Goal: Check status: Verify the current state of an ongoing process or item

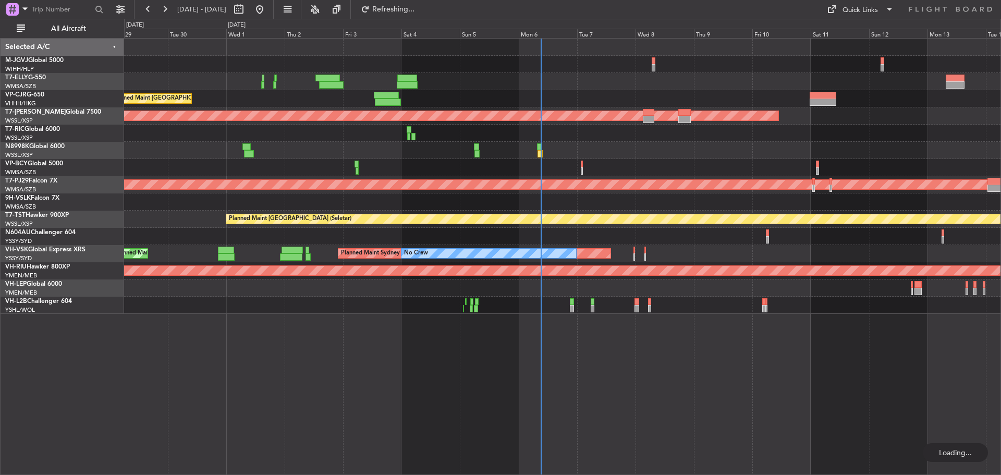
click at [481, 146] on div "Planned Maint [GEOGRAPHIC_DATA] ([GEOGRAPHIC_DATA] Intl) Planned Maint [GEOGRAP…" at bounding box center [562, 176] width 876 height 275
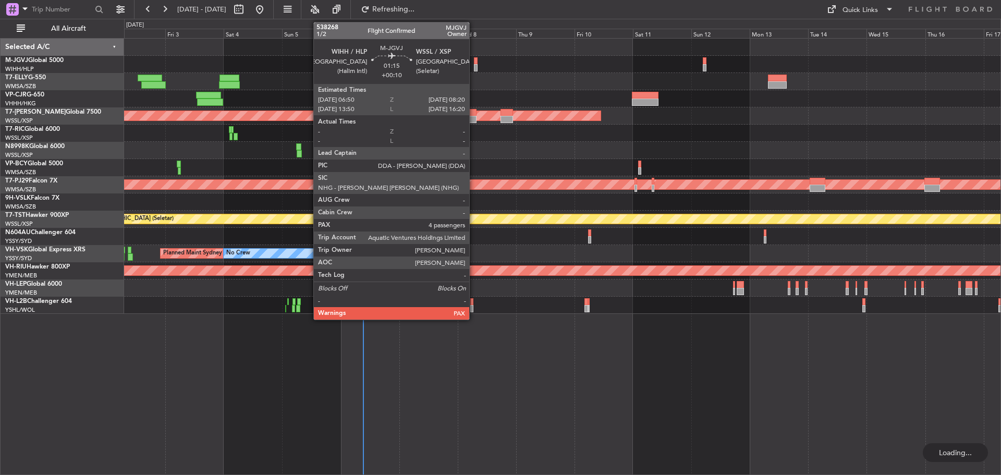
click at [474, 67] on div at bounding box center [476, 67] width 4 height 7
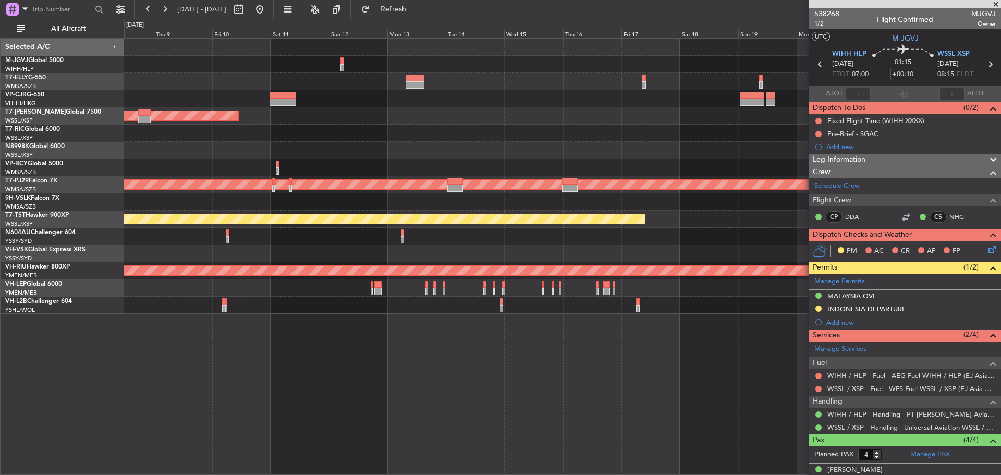
click at [178, 146] on div "Planned Maint [GEOGRAPHIC_DATA] (Seletar) Planned Maint [GEOGRAPHIC_DATA] (Sult…" at bounding box center [562, 176] width 876 height 275
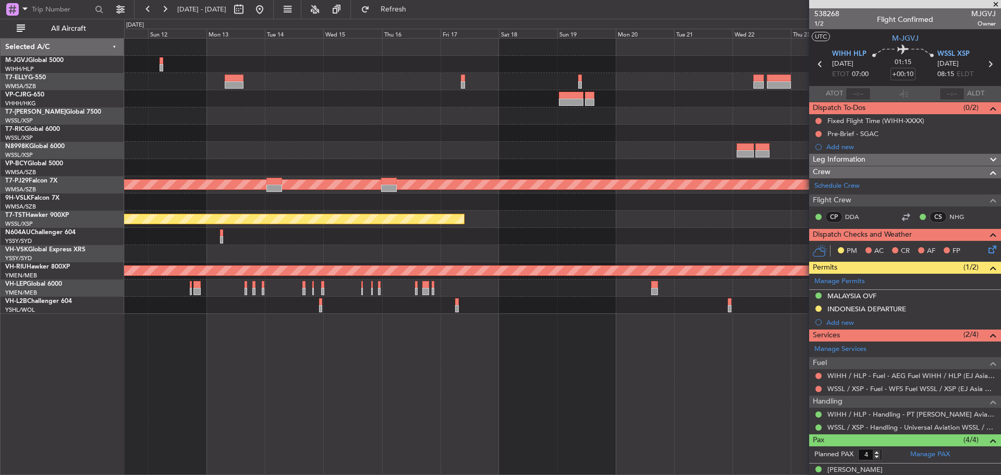
click at [200, 151] on div "Planned Maint [GEOGRAPHIC_DATA] (Seletar) Planned Maint [GEOGRAPHIC_DATA] (Sult…" at bounding box center [562, 176] width 876 height 275
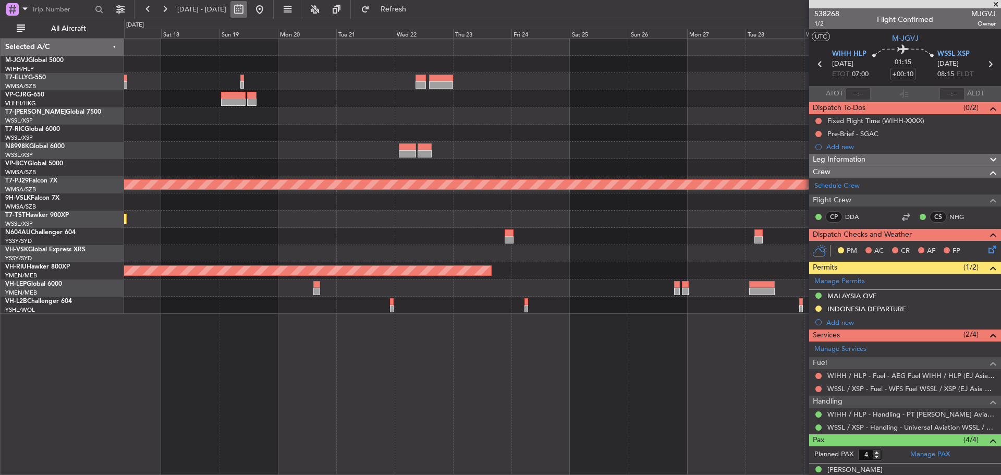
click at [247, 11] on button at bounding box center [238, 9] width 17 height 17
select select "10"
select select "2025"
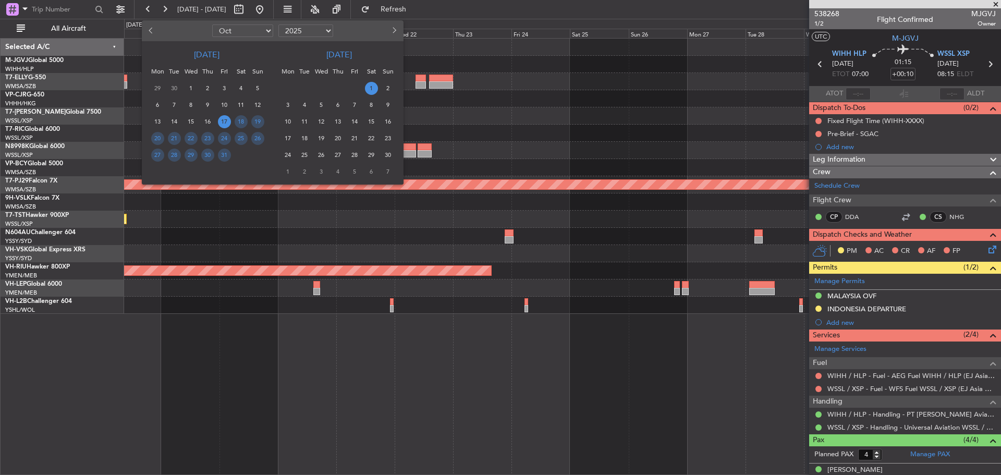
click at [243, 29] on select "Jan Feb Mar Apr May Jun [DATE] Aug Sep Oct Nov Dec" at bounding box center [242, 30] width 61 height 13
select select "12"
click at [212, 24] on select "Jan Feb Mar Apr May Jun [DATE] Aug Sep Oct Nov Dec" at bounding box center [242, 30] width 61 height 13
click at [211, 120] on span "18" at bounding box center [207, 121] width 13 height 13
click at [341, 88] on span "1" at bounding box center [337, 88] width 13 height 13
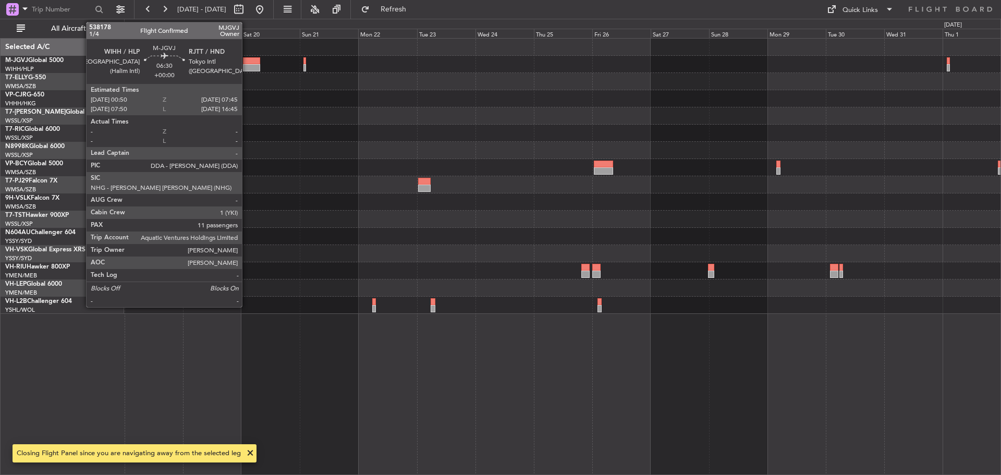
click at [247, 67] on div at bounding box center [251, 67] width 17 height 7
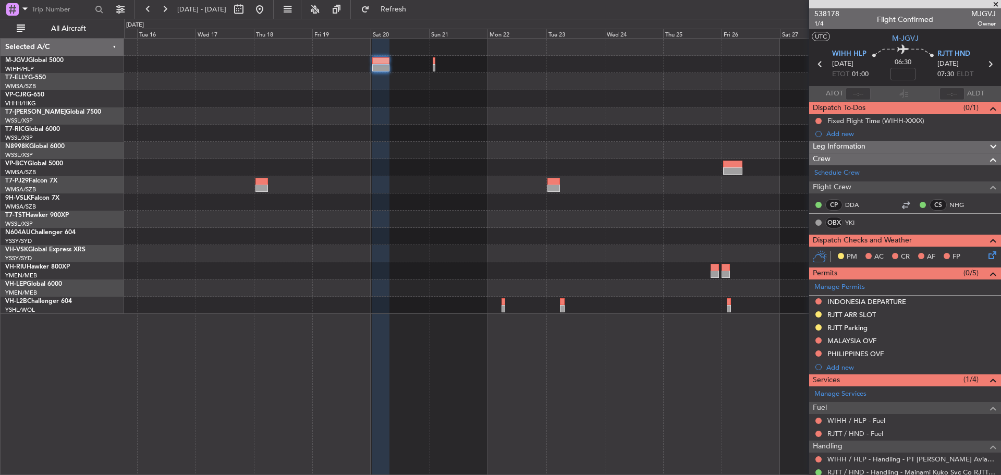
click at [405, 120] on div at bounding box center [562, 115] width 876 height 17
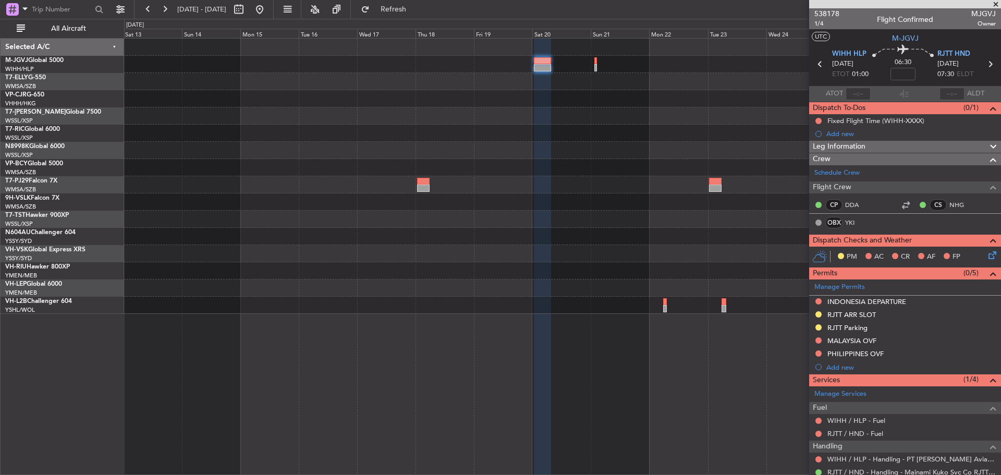
click at [520, 136] on div at bounding box center [562, 176] width 876 height 275
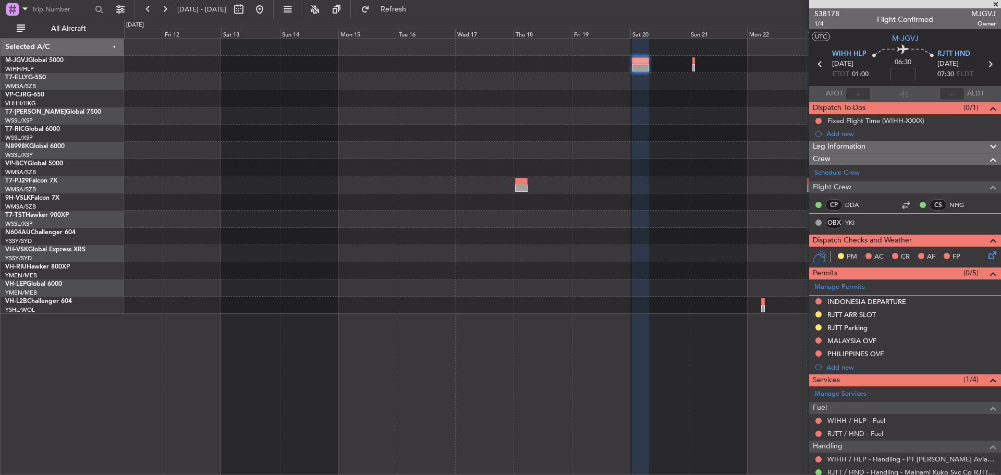
click at [443, 137] on div at bounding box center [562, 133] width 876 height 17
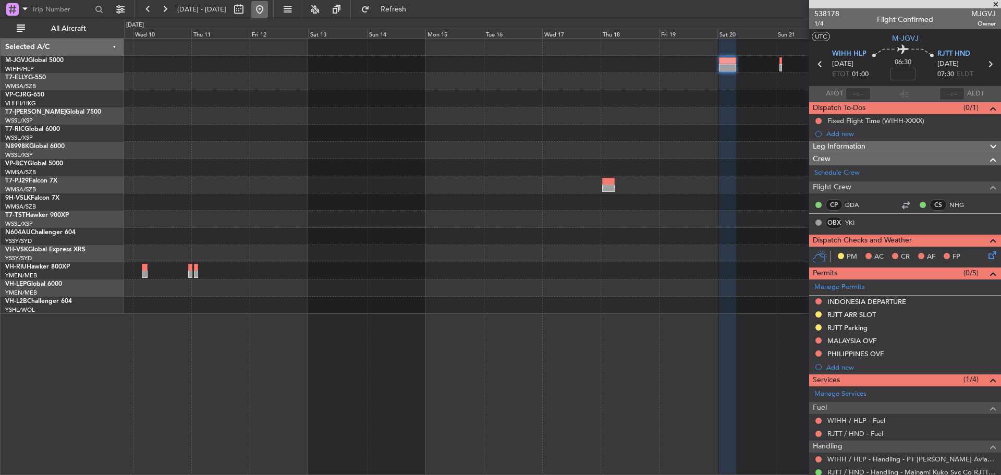
click at [268, 10] on button at bounding box center [259, 9] width 17 height 17
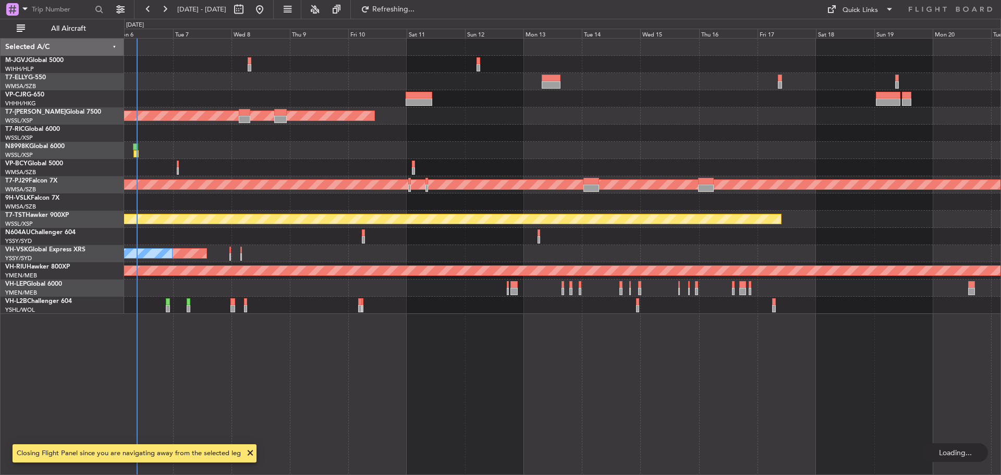
click at [535, 75] on div at bounding box center [562, 81] width 876 height 17
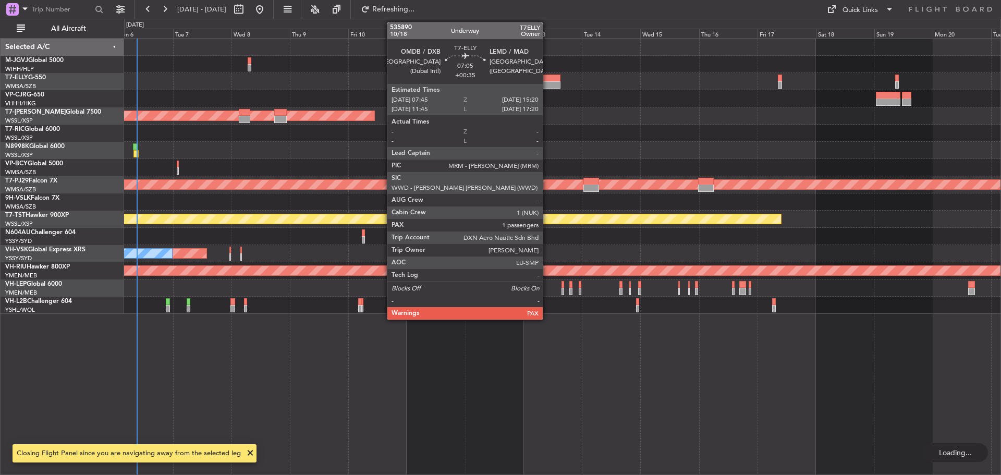
click at [547, 82] on div at bounding box center [550, 84] width 19 height 7
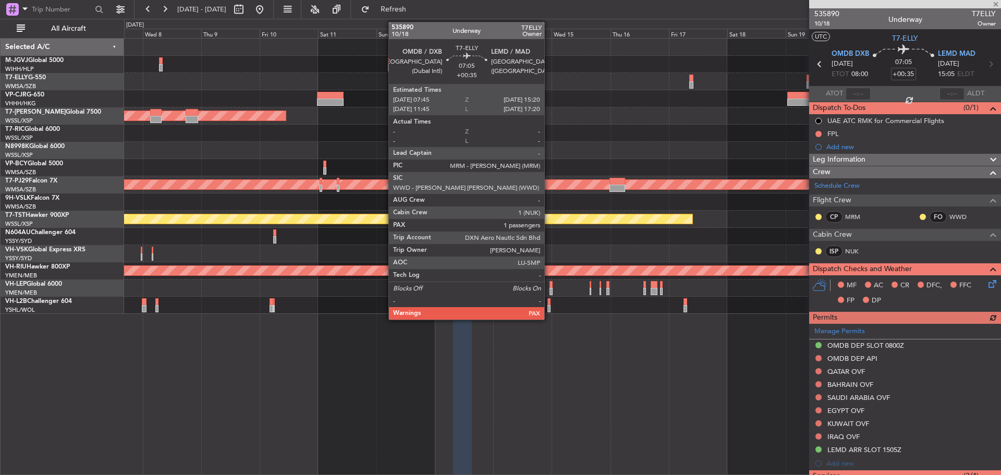
click at [529, 121] on div "Planned Maint [GEOGRAPHIC_DATA] (Seletar)" at bounding box center [562, 115] width 876 height 17
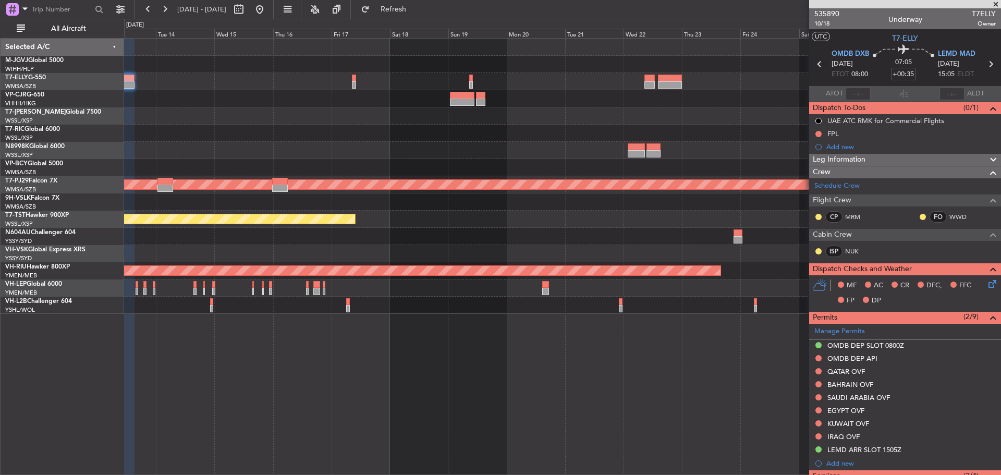
click at [445, 149] on div at bounding box center [562, 150] width 876 height 17
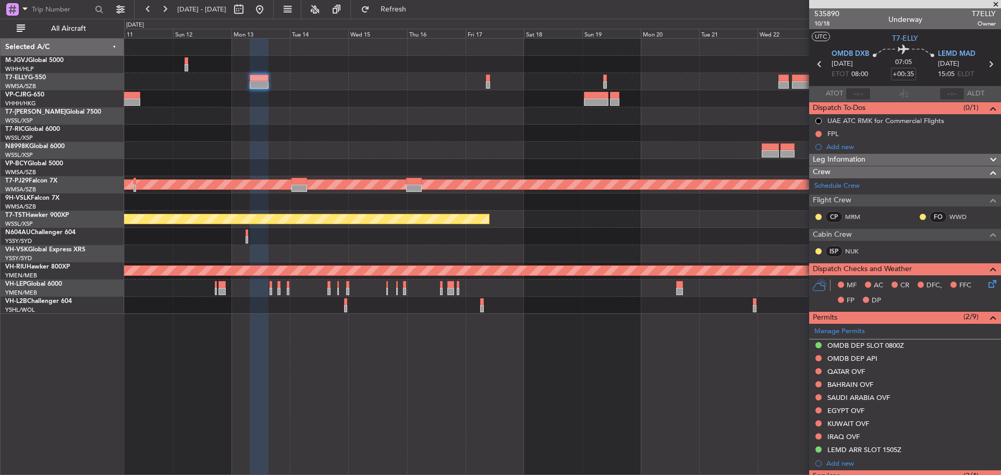
click at [413, 132] on div at bounding box center [562, 133] width 876 height 17
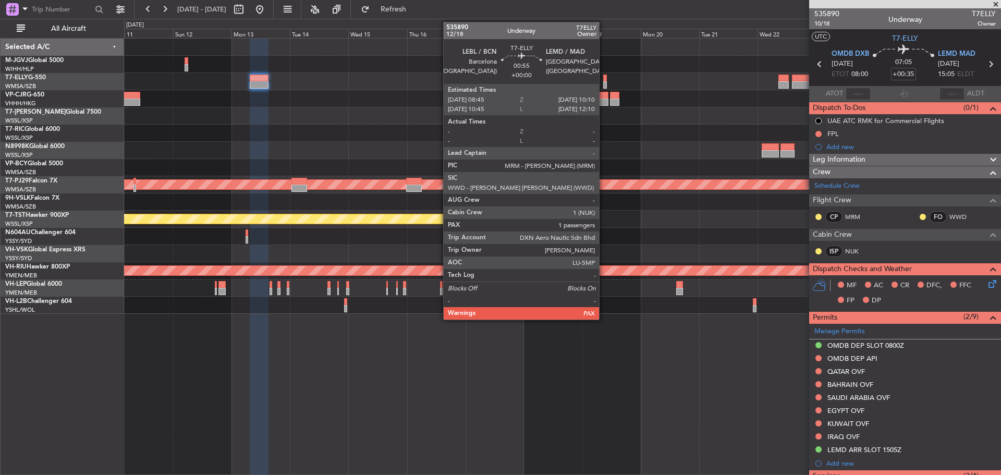
click at [604, 81] on div at bounding box center [605, 84] width 4 height 7
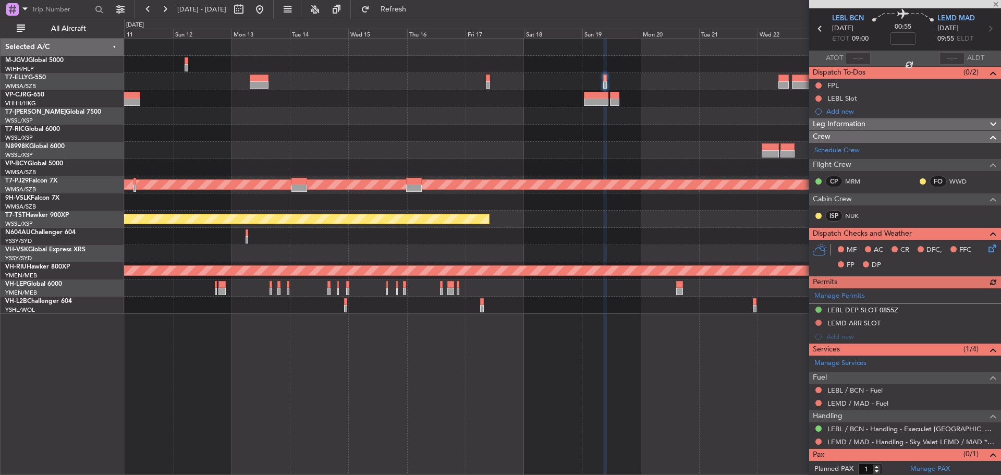
scroll to position [51, 0]
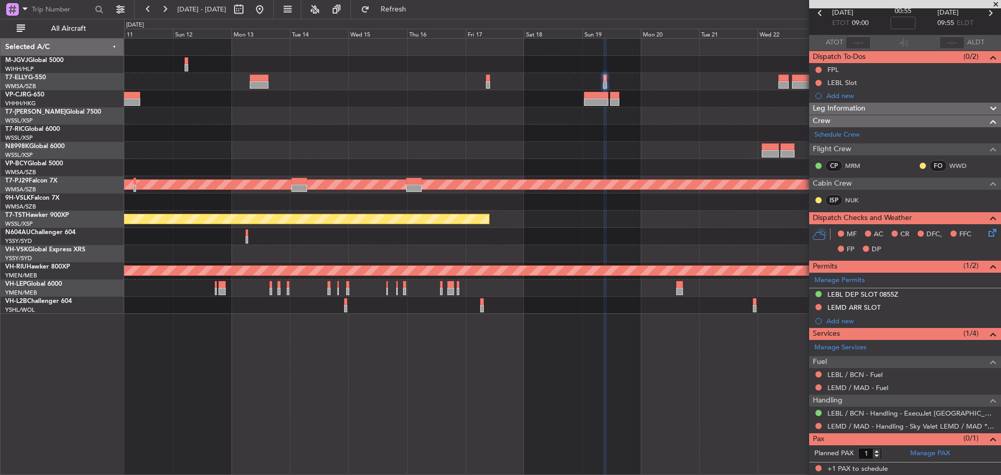
click at [307, 106] on div at bounding box center [562, 98] width 876 height 17
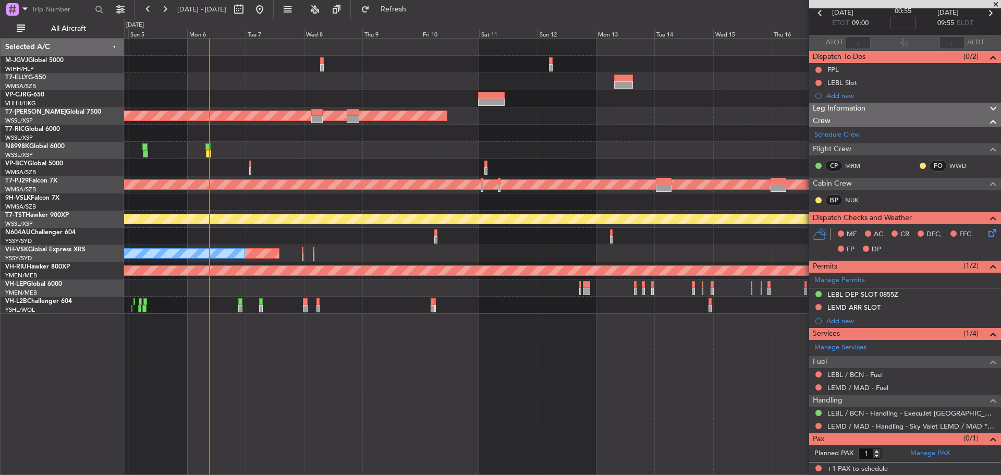
click at [620, 159] on div "Planned Maint [GEOGRAPHIC_DATA] (Seletar) Planned Maint [GEOGRAPHIC_DATA] (Sult…" at bounding box center [562, 176] width 876 height 275
